Goal: Task Accomplishment & Management: Use online tool/utility

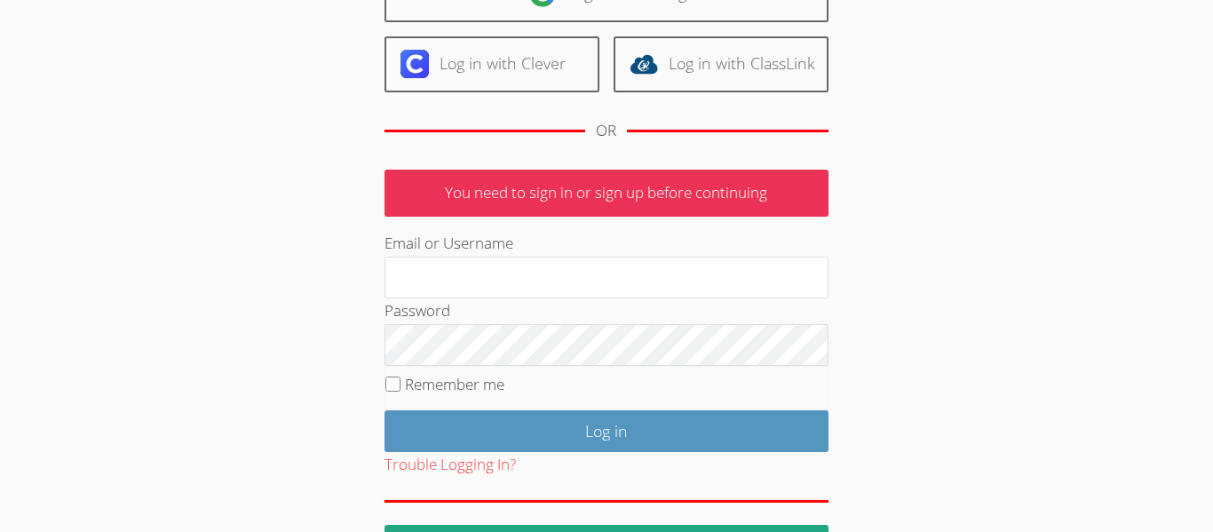
scroll to position [177, 0]
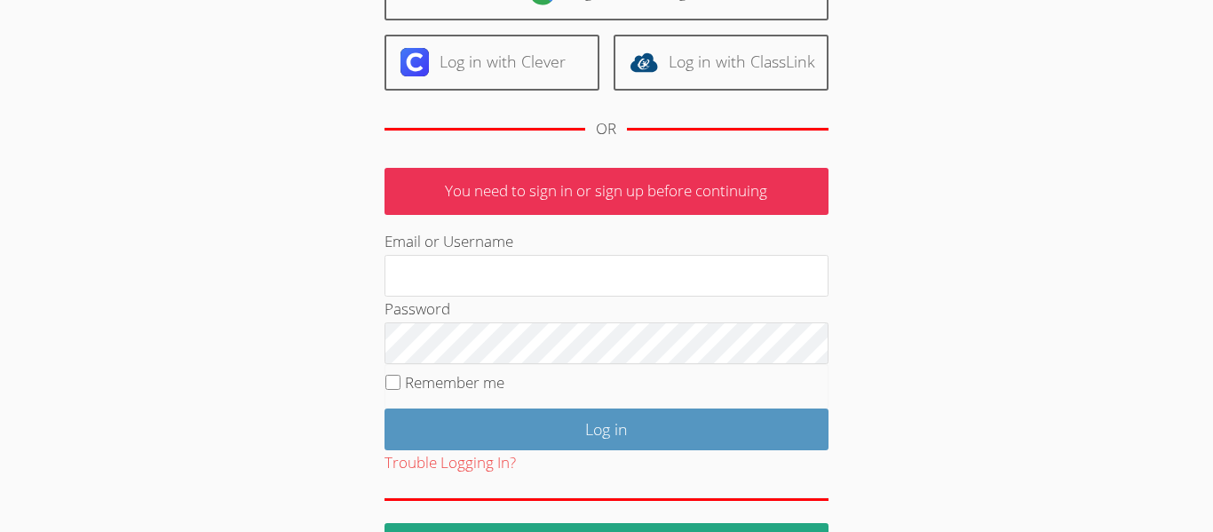
type input "Lisa.O"
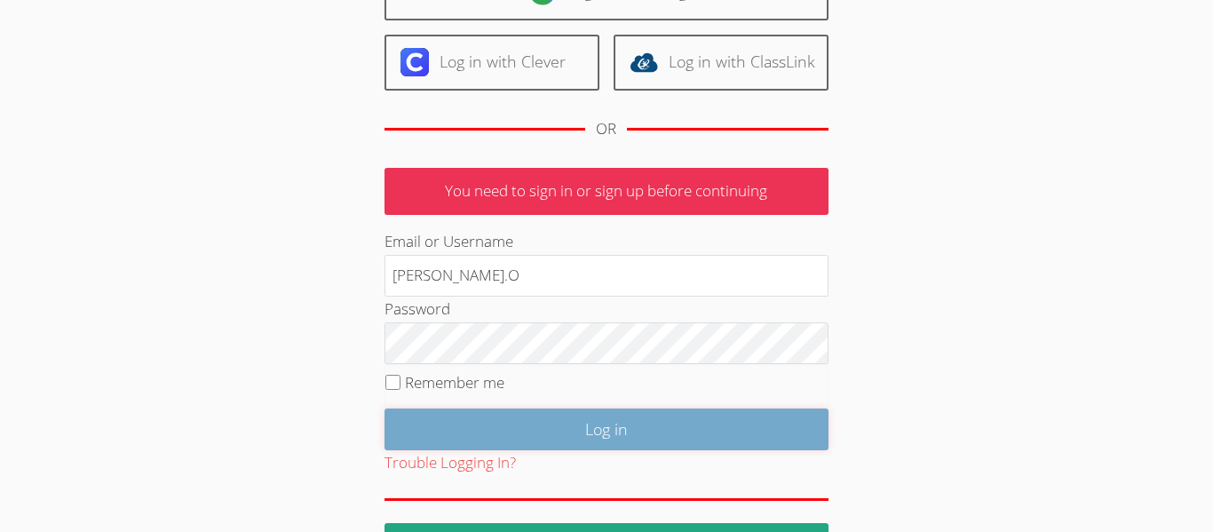
click at [742, 422] on input "Log in" at bounding box center [606, 429] width 444 height 42
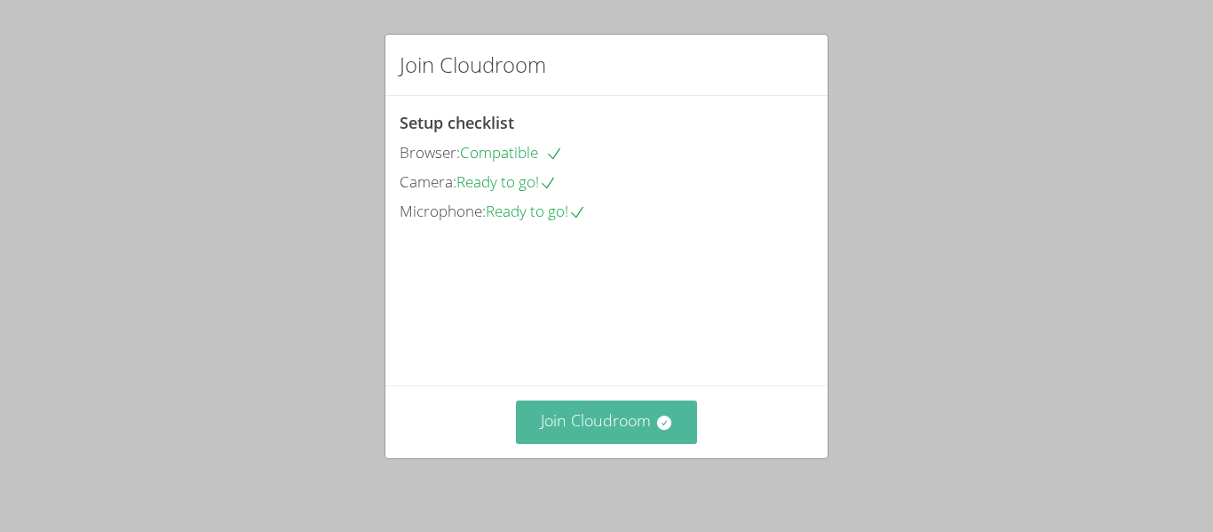
click at [665, 427] on icon at bounding box center [663, 422] width 14 height 14
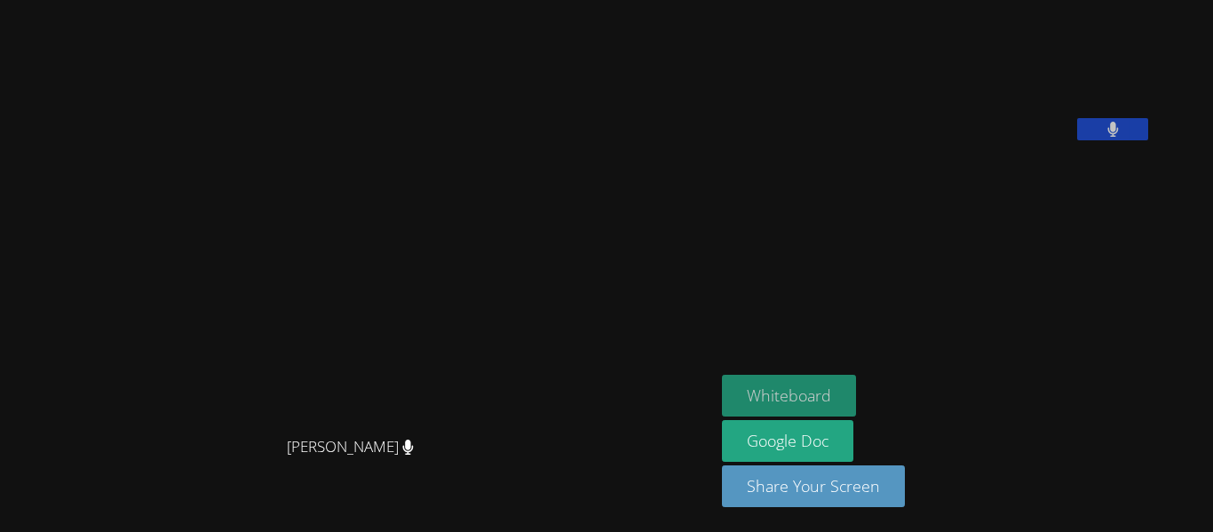
click at [856, 400] on button "Whiteboard" at bounding box center [789, 396] width 134 height 42
click at [1119, 137] on icon at bounding box center [1113, 129] width 12 height 15
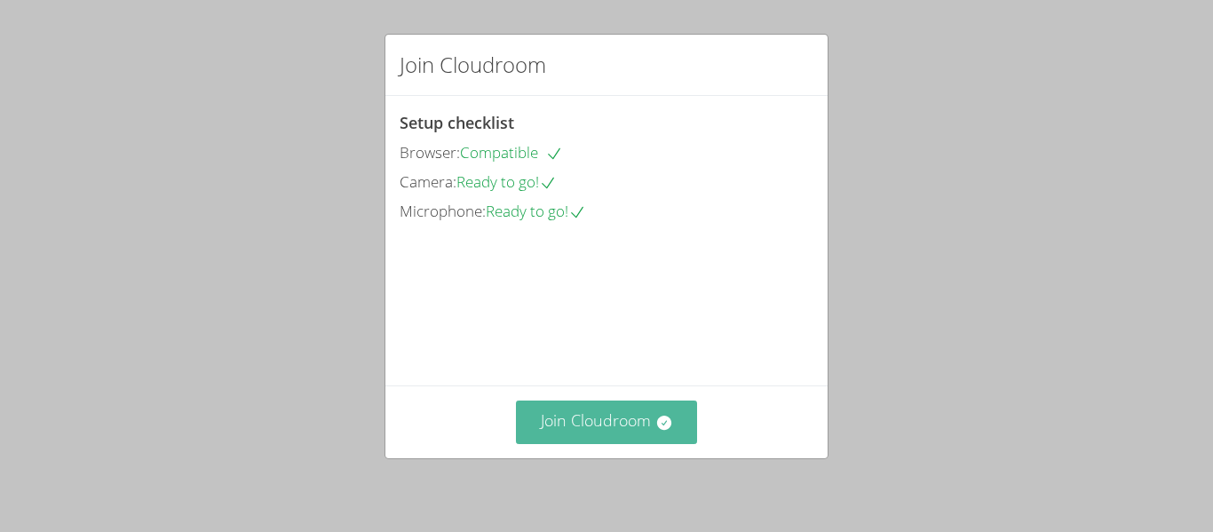
click at [598, 415] on button "Join Cloudroom" at bounding box center [607, 421] width 182 height 43
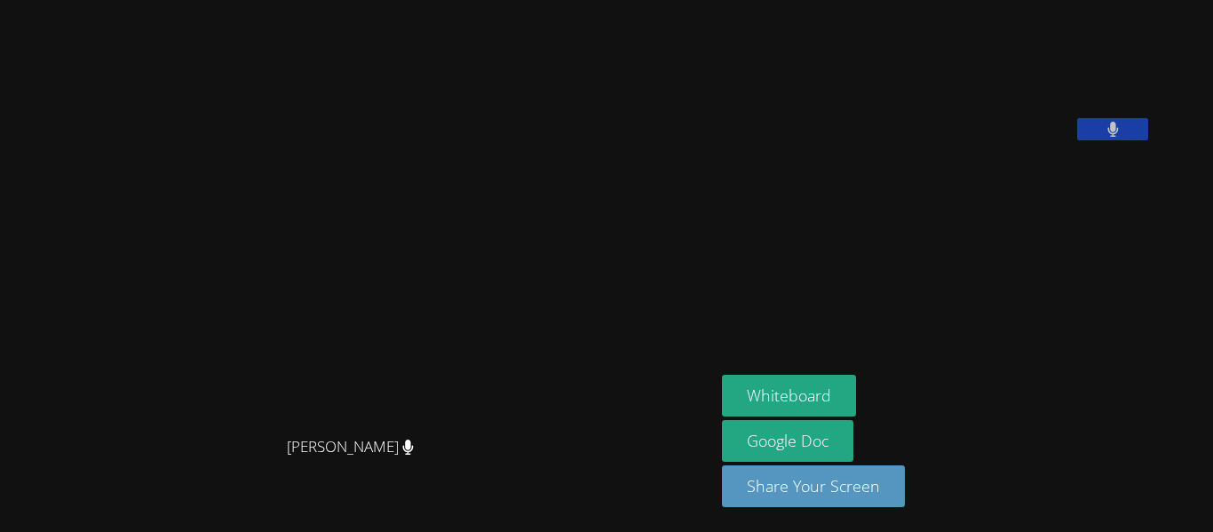
click at [986, 24] on video at bounding box center [855, 73] width 266 height 133
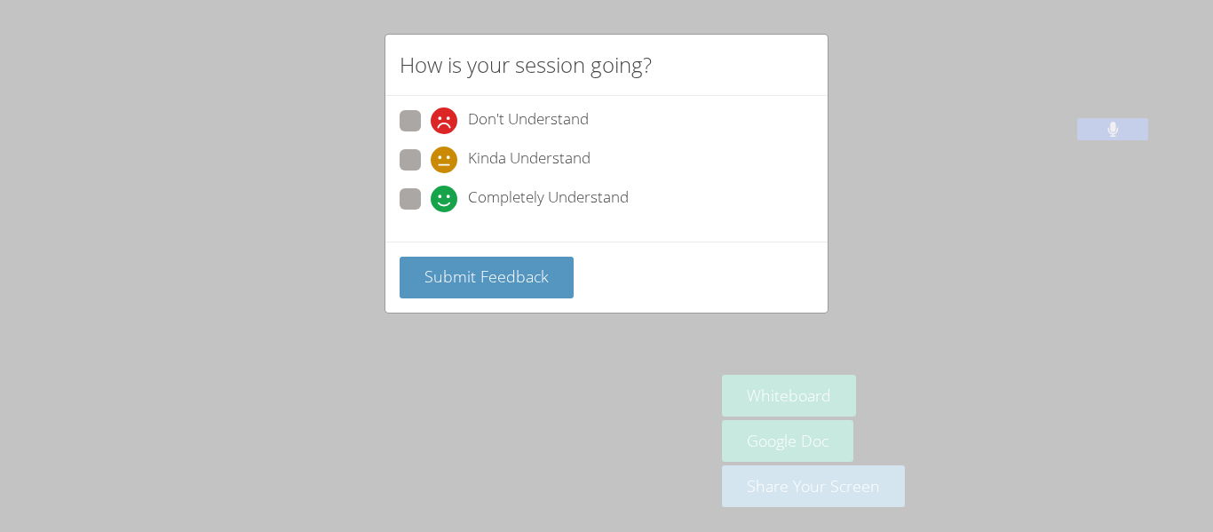
click at [431, 212] on span at bounding box center [431, 212] width 0 height 0
click at [431, 196] on input "Completely Understand" at bounding box center [438, 195] width 15 height 15
radio input "true"
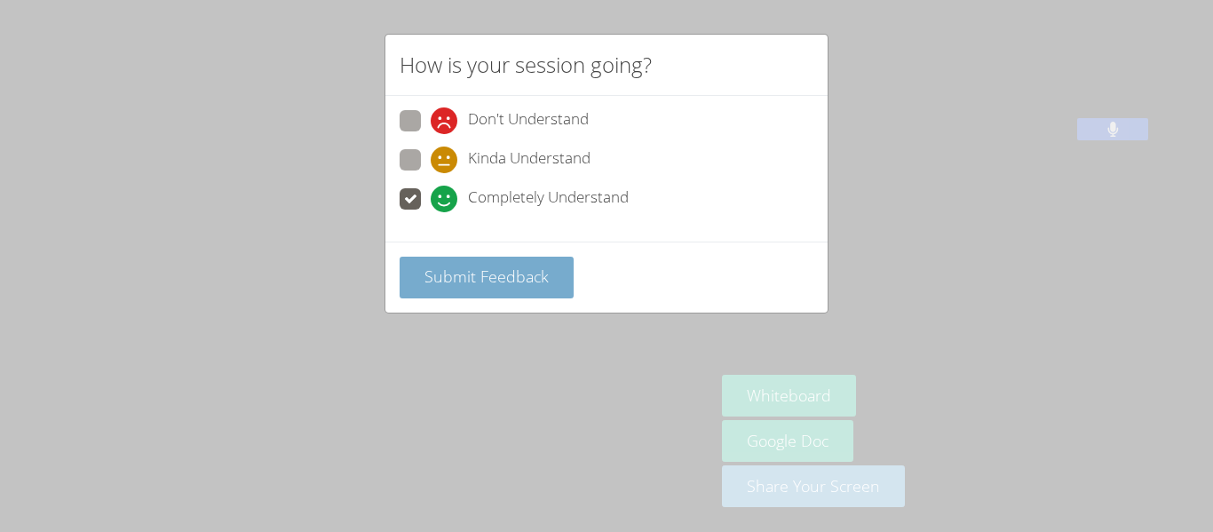
click at [470, 269] on span "Submit Feedback" at bounding box center [486, 275] width 124 height 21
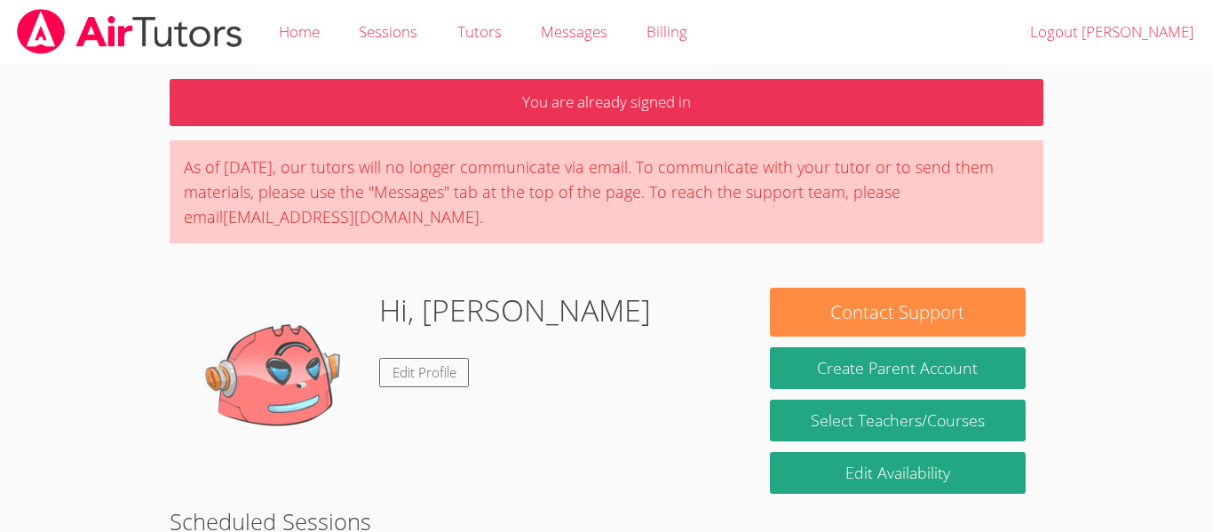
scroll to position [483, 0]
